Goal: Transaction & Acquisition: Download file/media

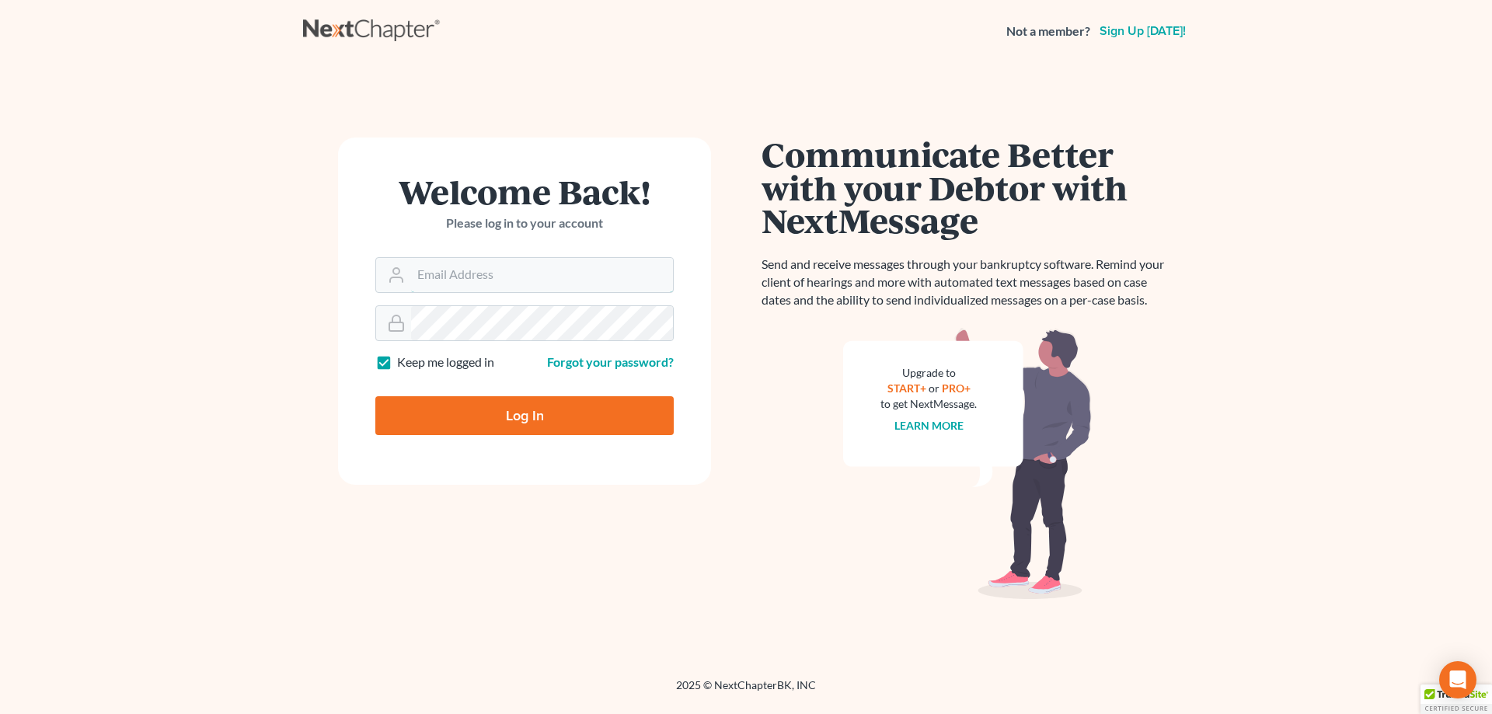
type input "[PERSON_NAME][EMAIL_ADDRESS][DOMAIN_NAME]"
click at [483, 421] on input "Log In" at bounding box center [524, 415] width 298 height 39
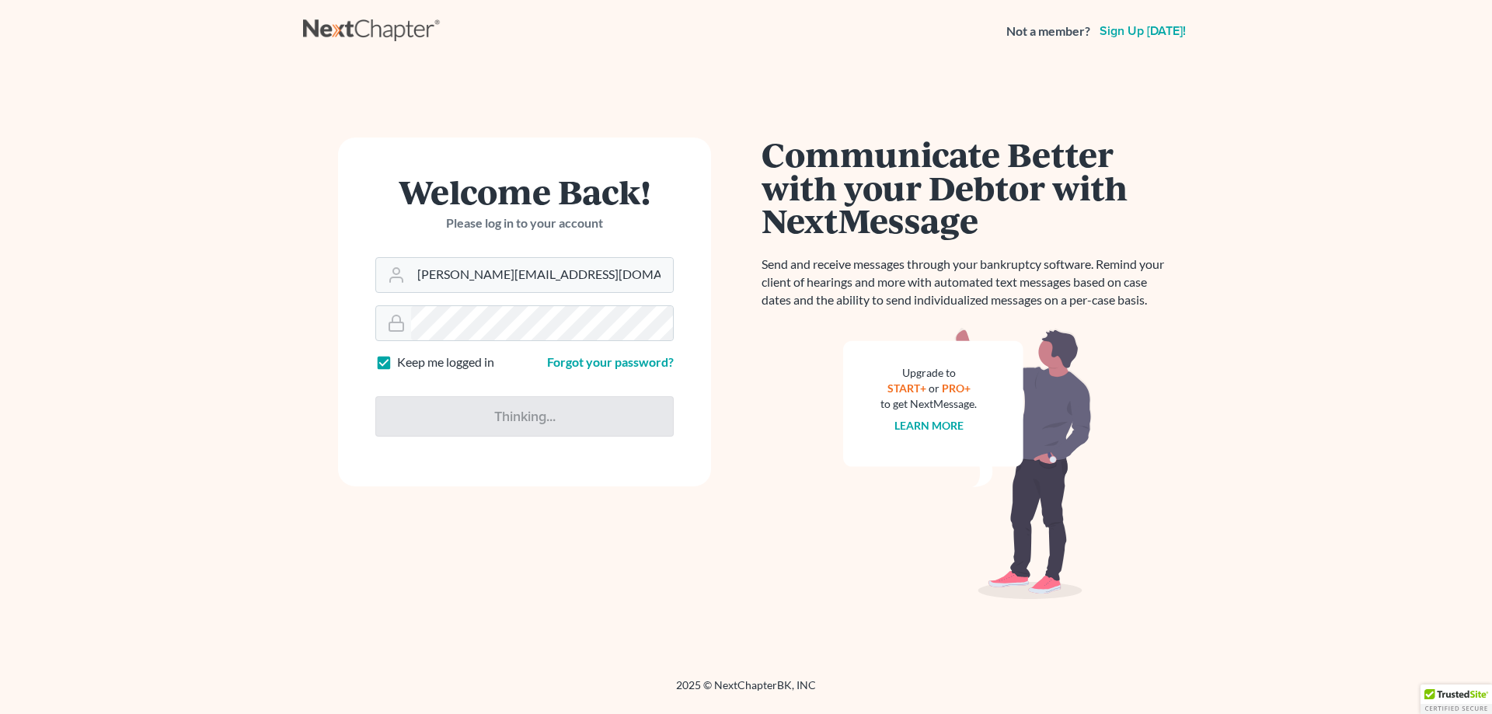
type input "Thinking..."
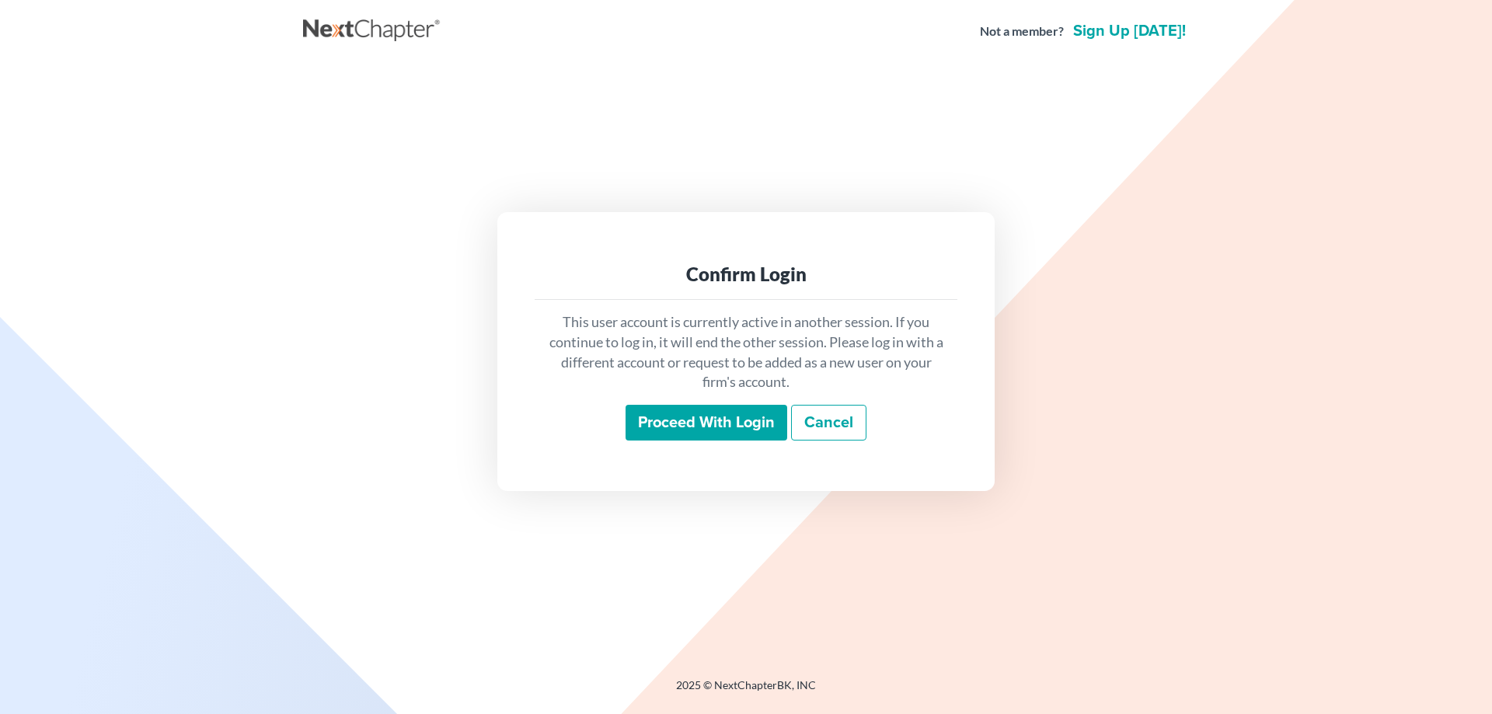
click at [707, 421] on input "Proceed with login" at bounding box center [707, 423] width 162 height 36
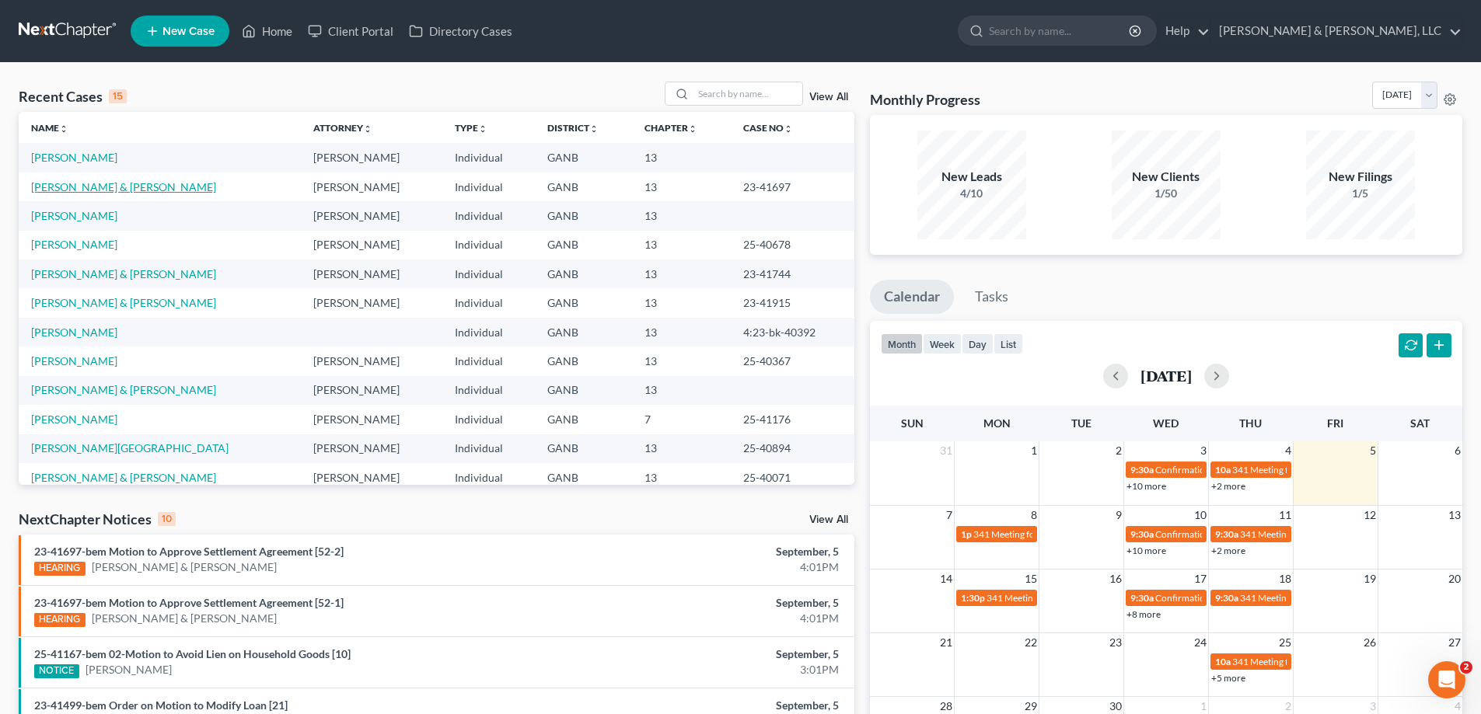
click at [77, 188] on link "Long, Kenneth & Karly" at bounding box center [123, 186] width 185 height 13
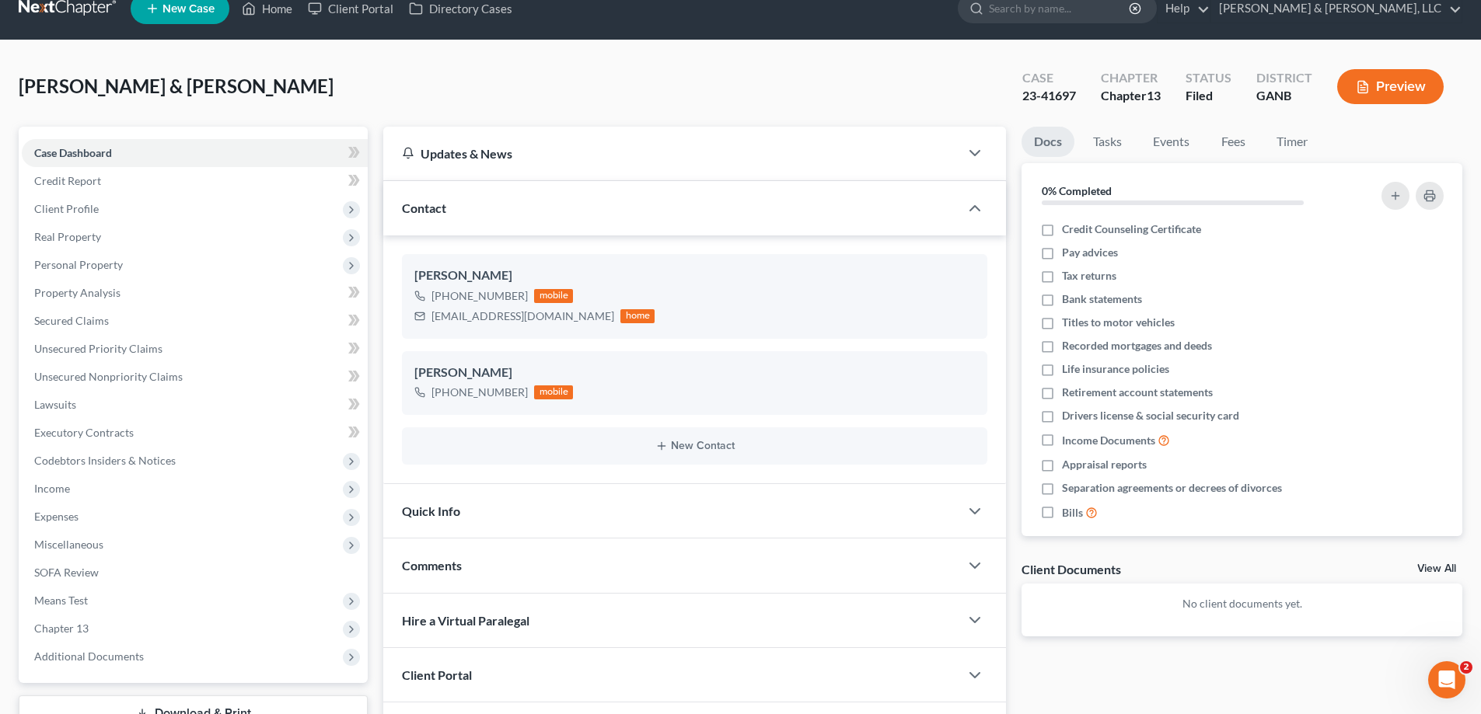
scroll to position [140, 0]
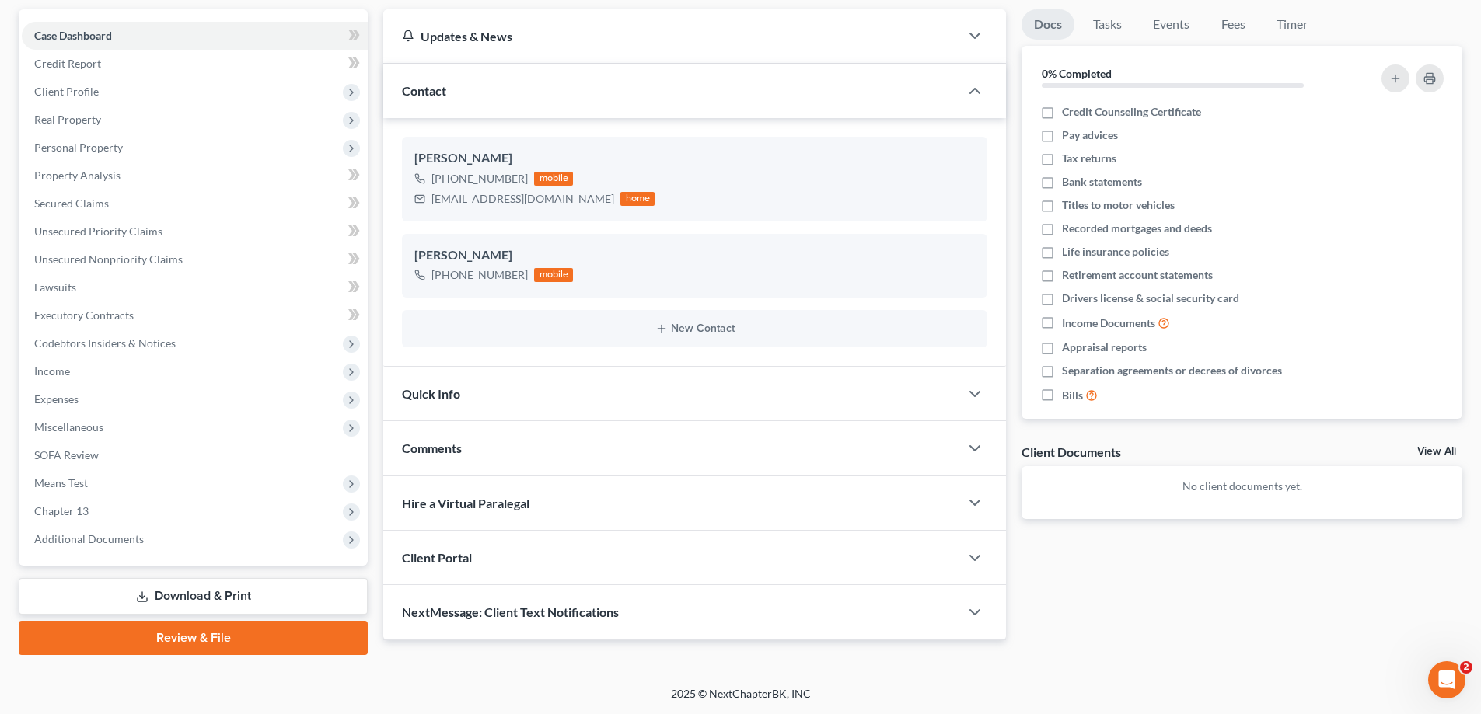
click at [165, 600] on link "Download & Print" at bounding box center [193, 596] width 349 height 37
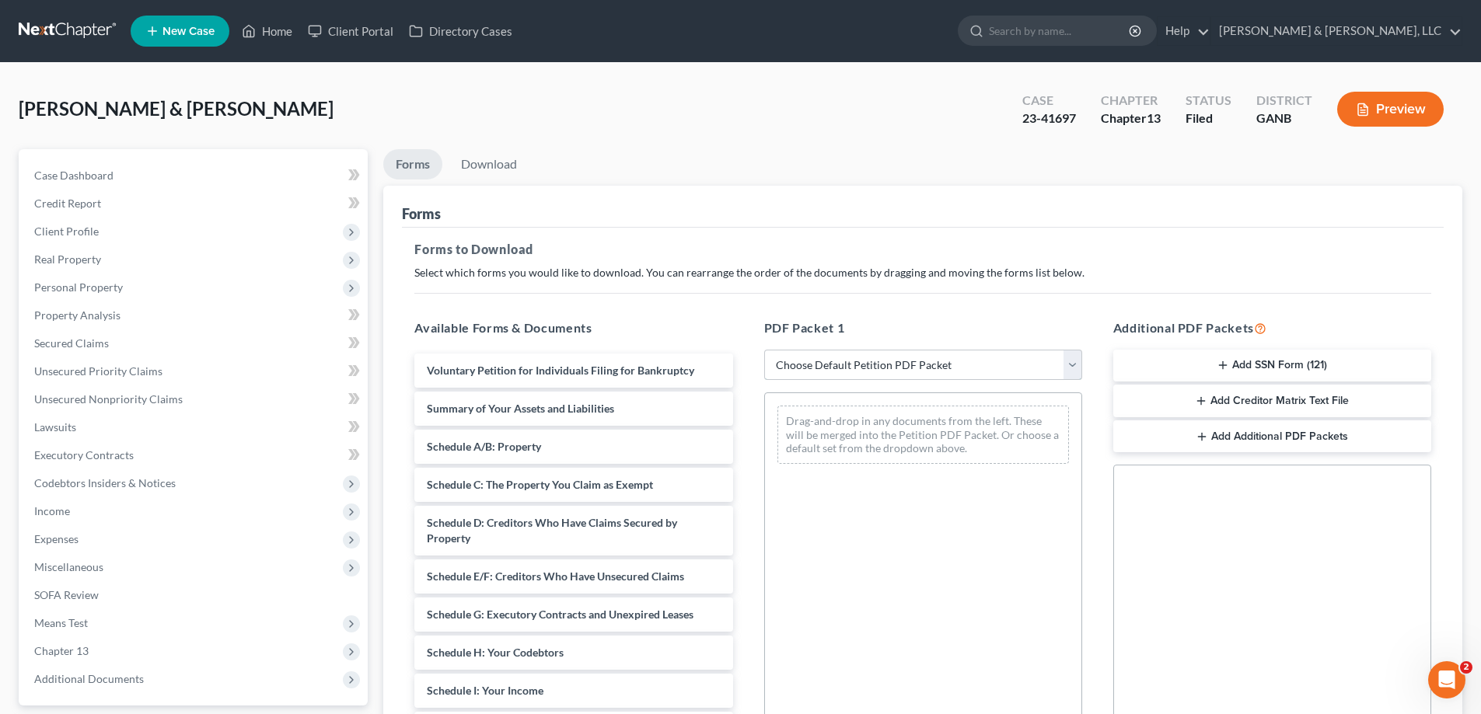
drag, startPoint x: 1070, startPoint y: 363, endPoint x: 1057, endPoint y: 372, distance: 16.2
click at [1070, 363] on select "Choose Default Petition PDF Packet Complete Bankruptcy Petition (all forms and …" at bounding box center [923, 365] width 318 height 31
select select "2"
click at [764, 350] on select "Choose Default Petition PDF Packet Complete Bankruptcy Petition (all forms and …" at bounding box center [923, 365] width 318 height 31
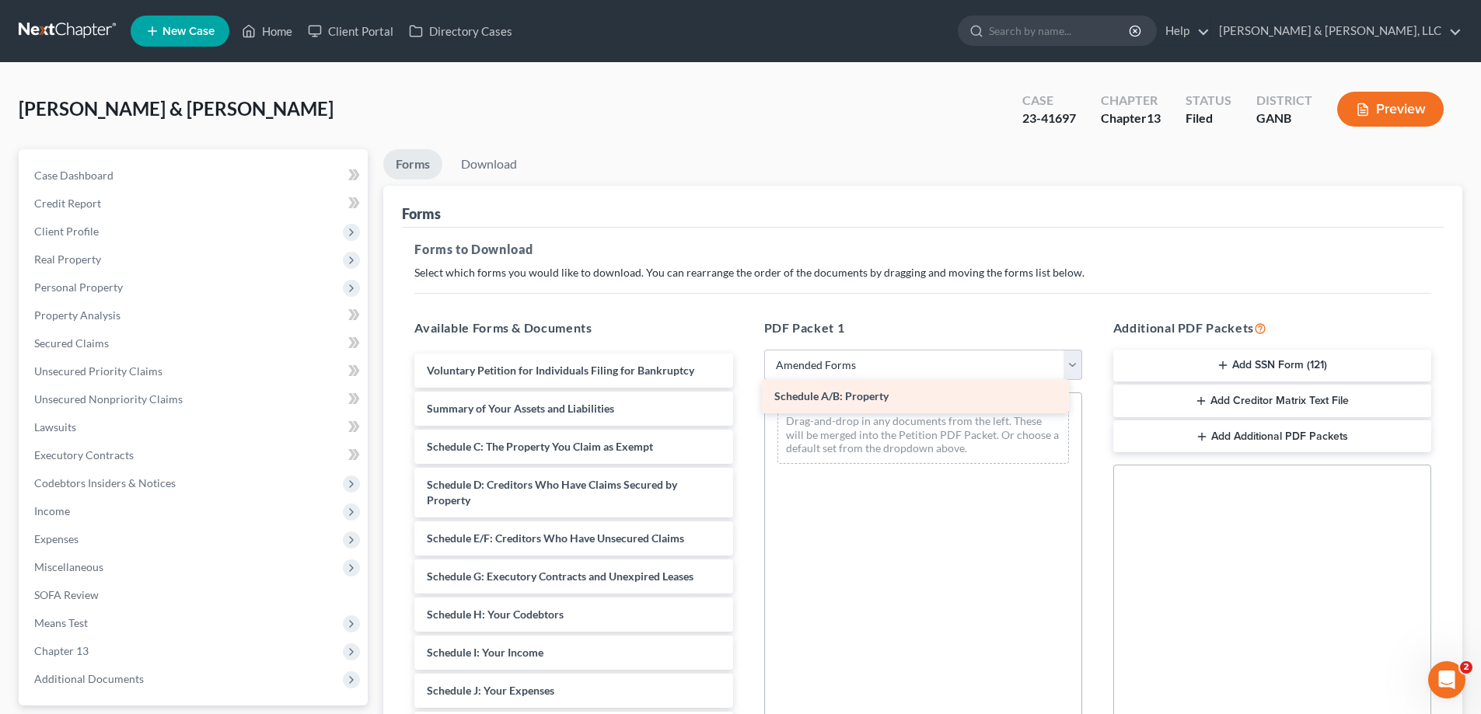
drag, startPoint x: 472, startPoint y: 445, endPoint x: 819, endPoint y: 394, distance: 351.1
click at [745, 394] on div "Schedule A/B: Property Voluntary Petition for Individuals Filing for Bankruptcy…" at bounding box center [573, 699] width 343 height 690
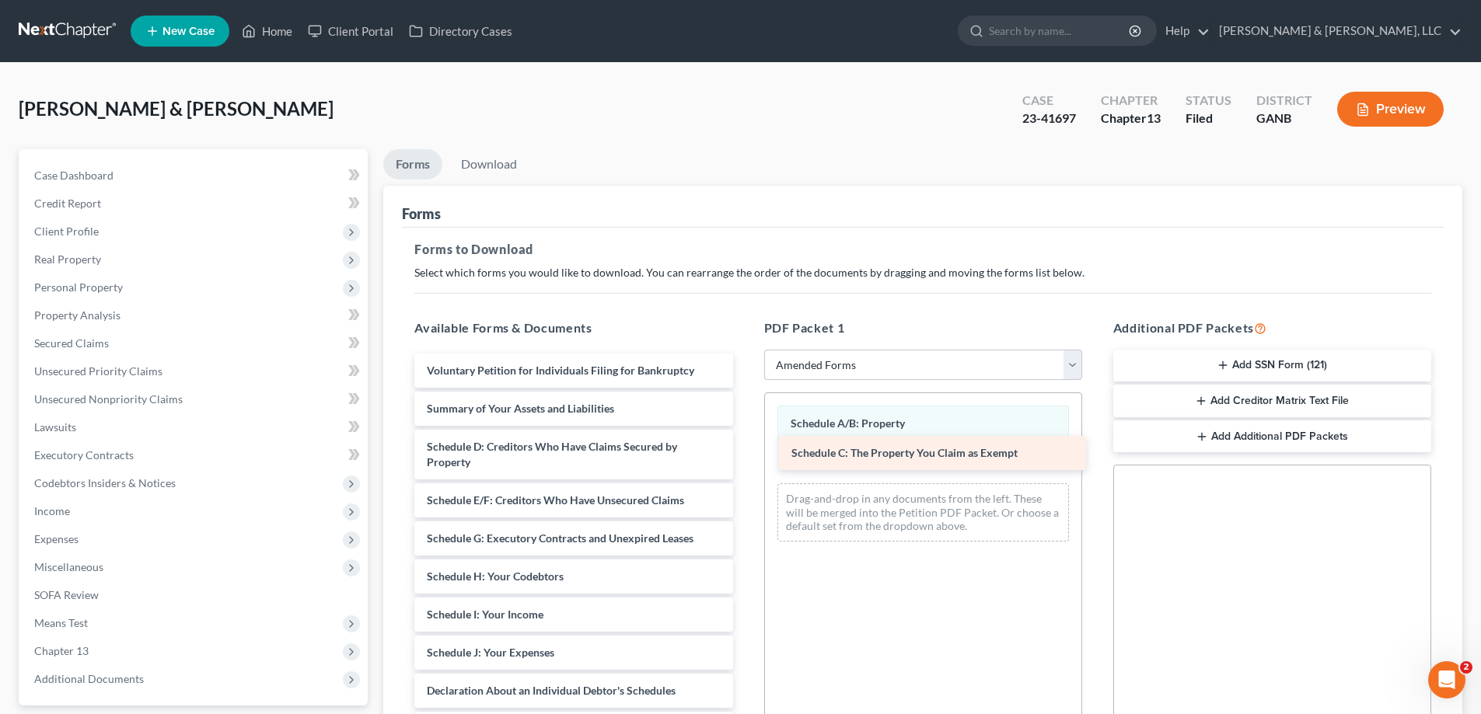
drag, startPoint x: 466, startPoint y: 445, endPoint x: 829, endPoint y: 451, distance: 363.8
click at [745, 451] on div "Schedule C: The Property You Claim as Exempt Voluntary Petition for Individuals…" at bounding box center [573, 680] width 343 height 652
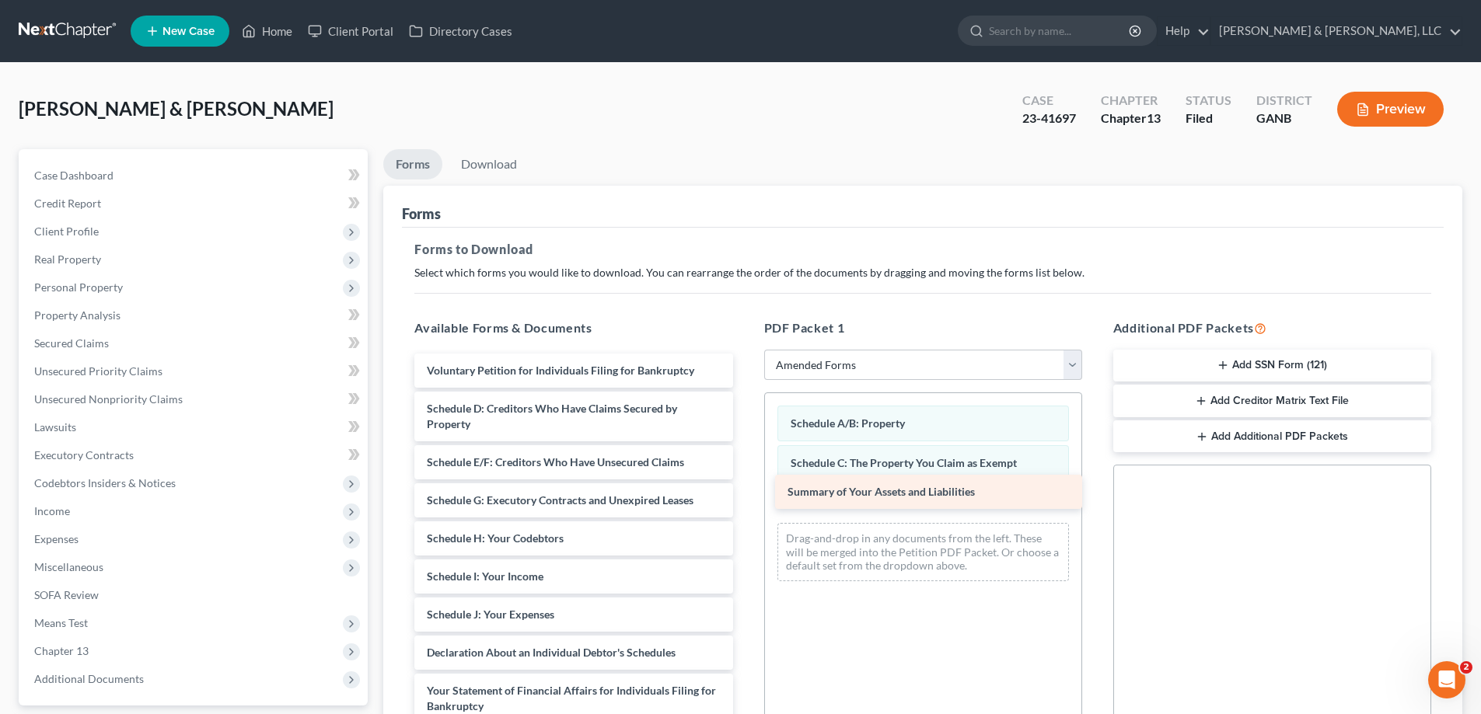
drag, startPoint x: 533, startPoint y: 406, endPoint x: 893, endPoint y: 489, distance: 369.4
click at [745, 489] on div "Summary of Your Assets and Liabilities Voluntary Petition for Individuals Filin…" at bounding box center [573, 661] width 343 height 614
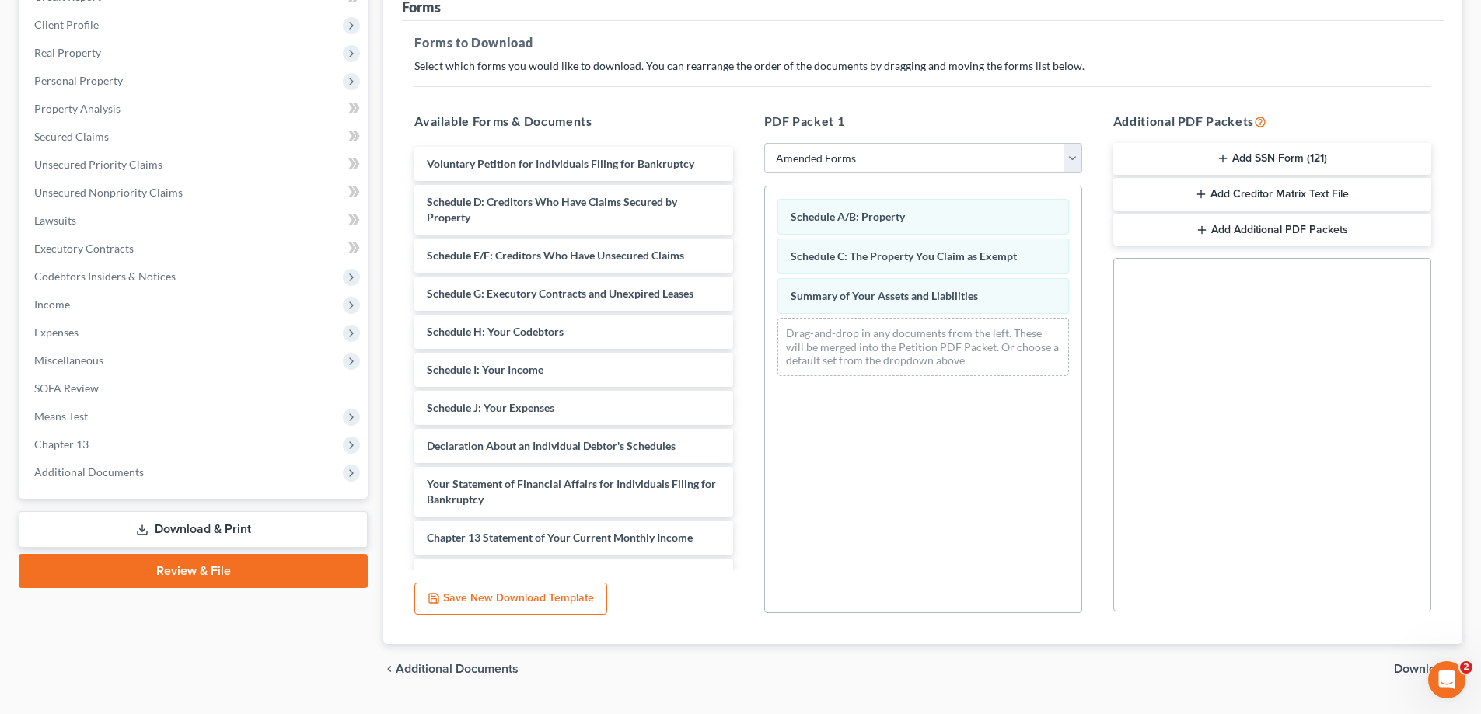
scroll to position [246, 0]
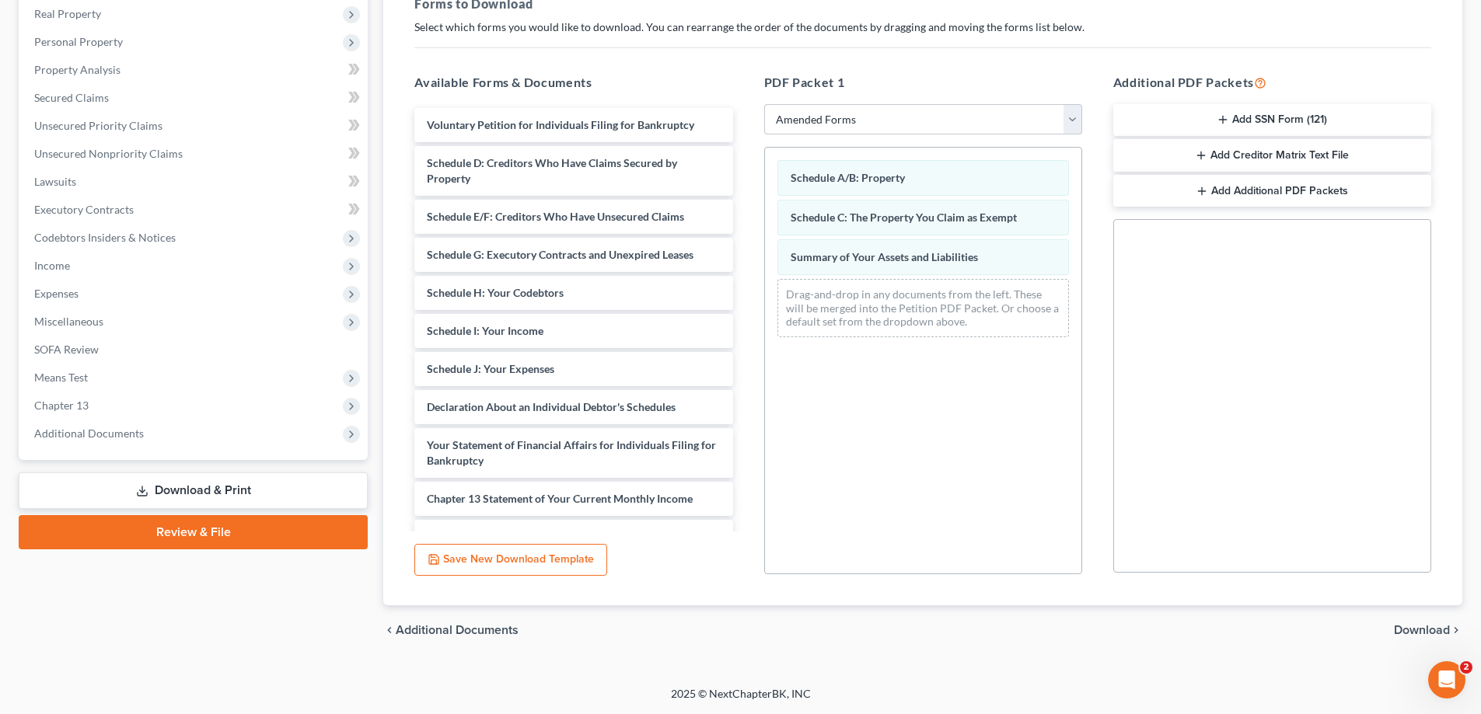
drag, startPoint x: 1412, startPoint y: 626, endPoint x: 1332, endPoint y: 603, distance: 83.4
click at [1411, 626] on span "Download" at bounding box center [1422, 630] width 56 height 12
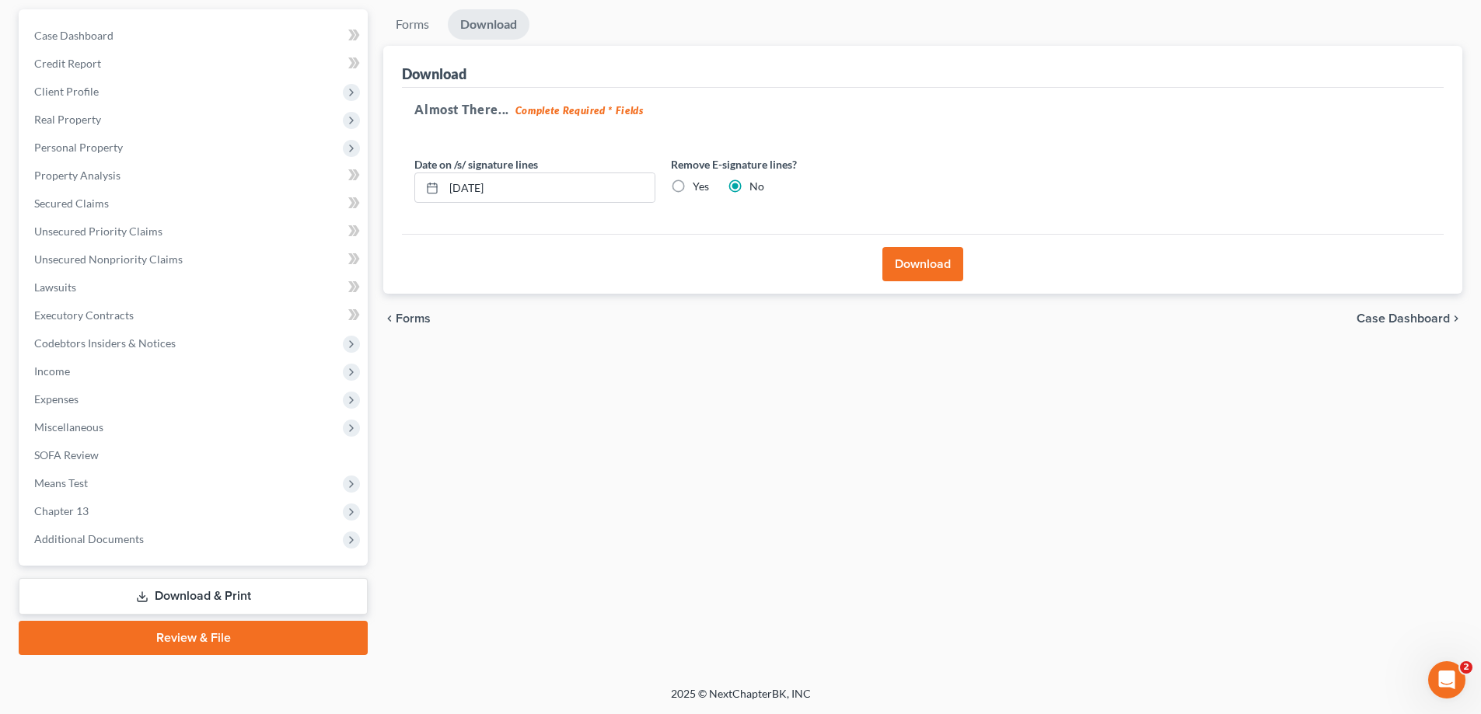
click at [900, 266] on button "Download" at bounding box center [922, 264] width 81 height 34
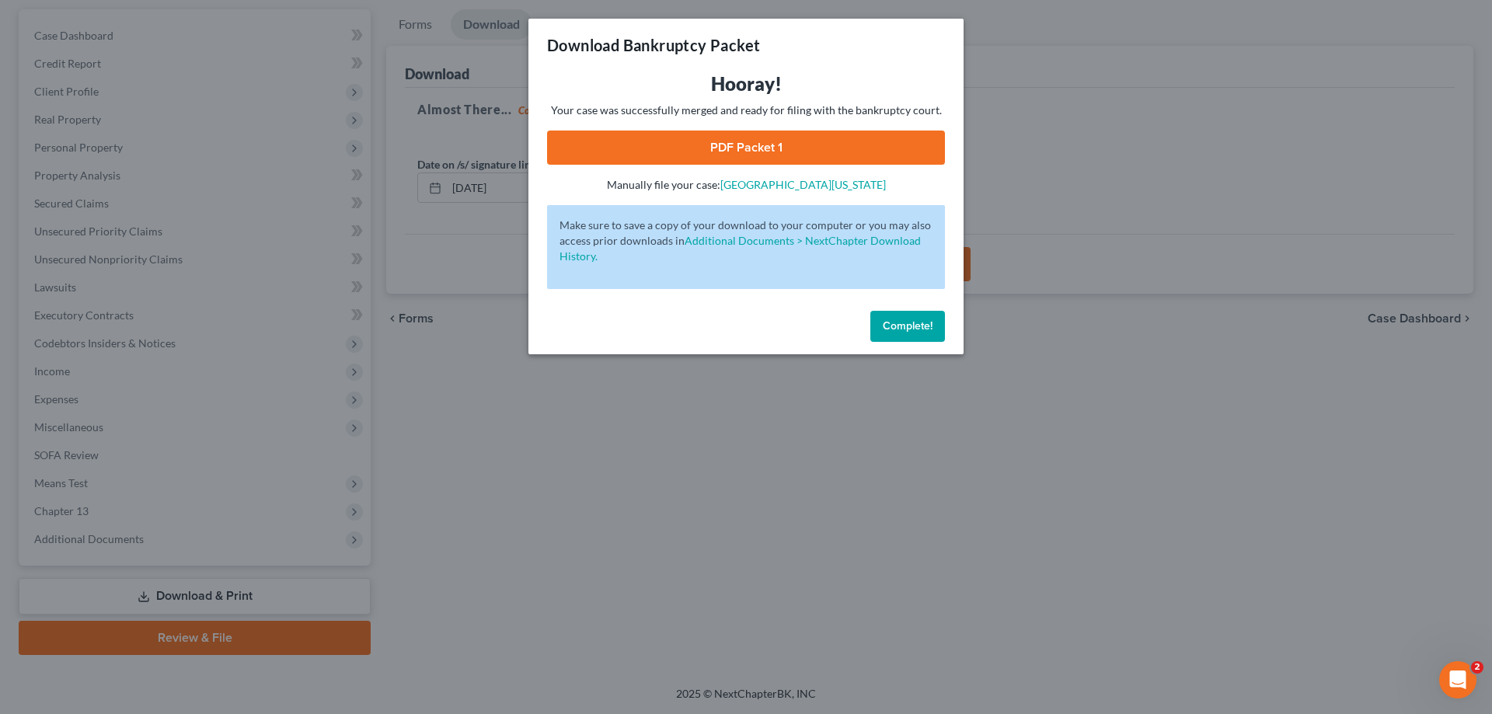
click at [717, 144] on link "PDF Packet 1" at bounding box center [746, 148] width 398 height 34
click at [887, 330] on span "Complete!" at bounding box center [908, 325] width 50 height 13
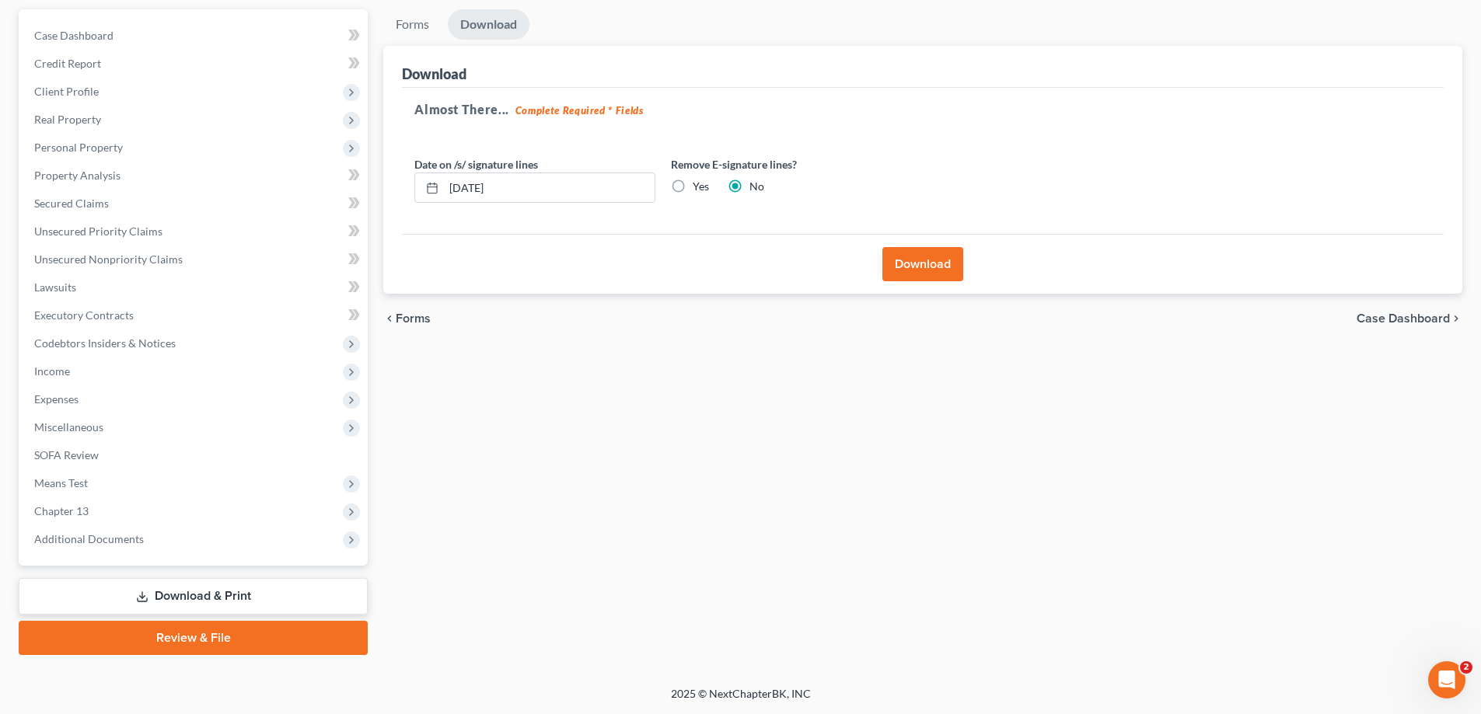
click at [716, 443] on div "Forms Download Forms Forms to Download Select which forms you would like to dow…" at bounding box center [922, 332] width 1094 height 646
